Goal: Transaction & Acquisition: Purchase product/service

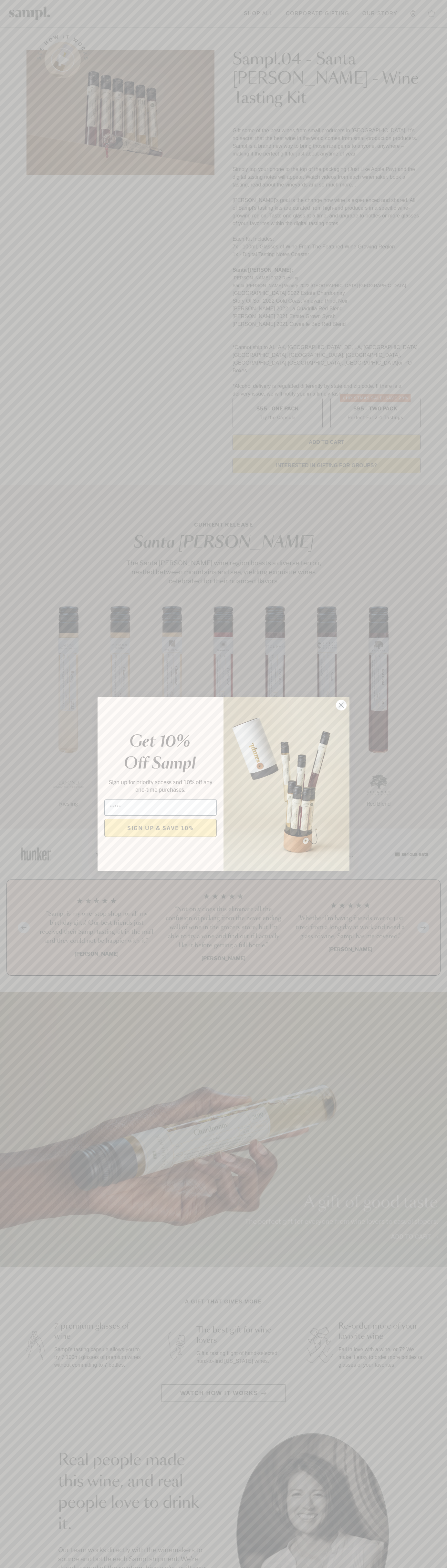
click at [341, 705] on icon "Close dialog" at bounding box center [341, 705] width 4 height 4
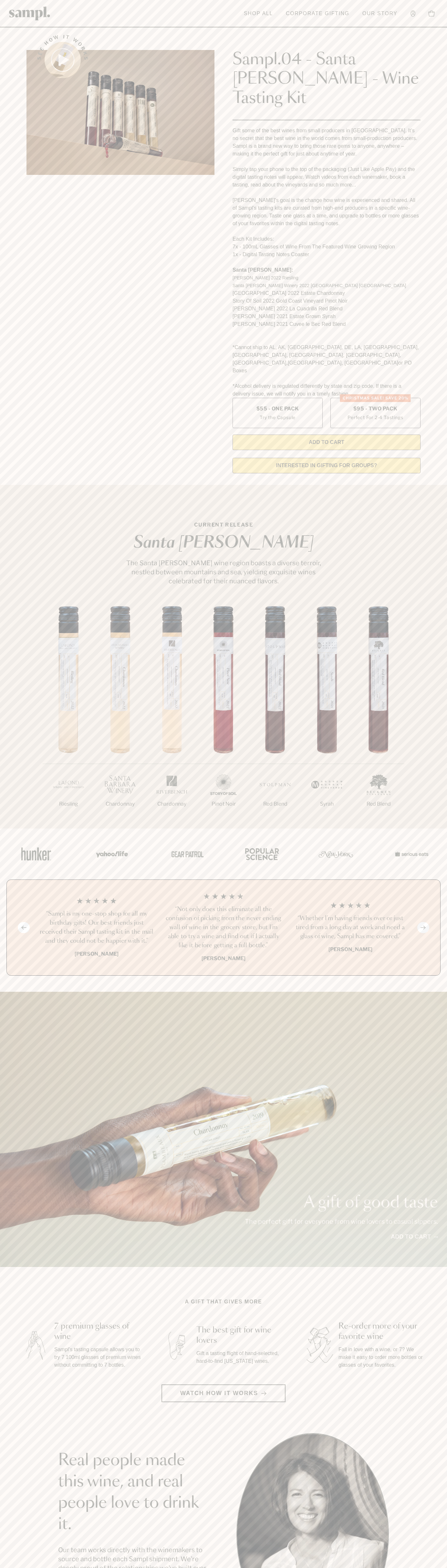
click at [23, 26] on header "Toggle navigation menu Shop All Corporate Gifting Our Story Account Story Shop …" at bounding box center [224, 13] width 447 height 27
click at [430, 315] on section "See how it works Sampl.04 - Santa [PERSON_NAME] - Wine Tasting Kit Gift some of…" at bounding box center [224, 252] width 447 height 453
click at [96, 1567] on html "Skip to main content Toggle navigation menu Shop All Corporate Gifting Our Stor…" at bounding box center [224, 1304] width 447 height 2608
click at [28, 16] on img at bounding box center [30, 13] width 41 height 14
click at [375, 398] on label "Christmas SALE! Save 20% $95 - Two Pack Perfect For 2-4 Tastings" at bounding box center [375, 413] width 90 height 30
